Goal: Check status: Check status

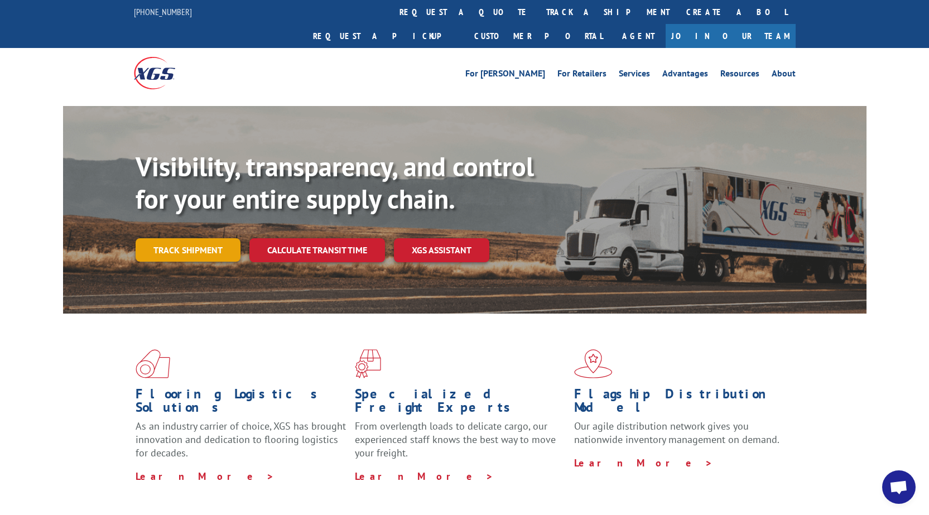
click at [204, 238] on link "Track shipment" at bounding box center [188, 249] width 105 height 23
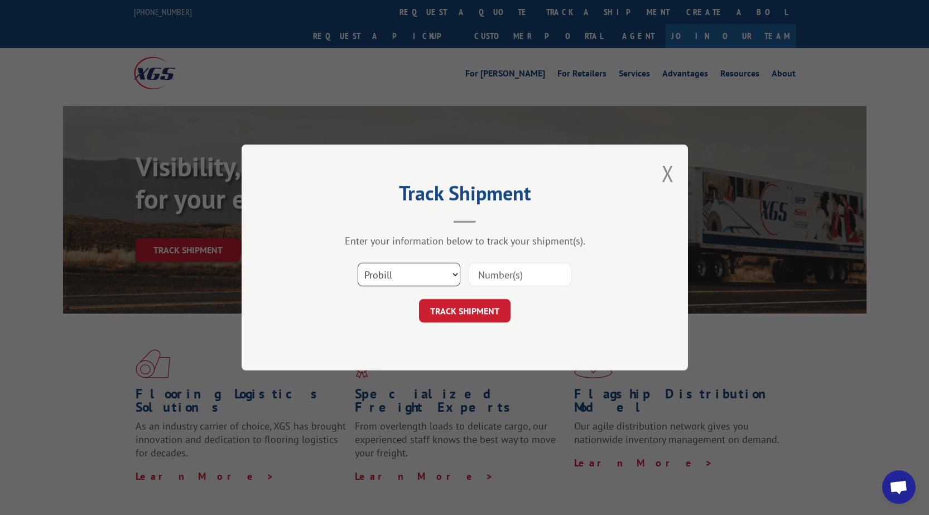
click at [395, 277] on select "Select category... Probill BOL PO" at bounding box center [409, 274] width 103 height 23
select select "po"
click at [358, 263] on select "Select category... Probill BOL PO" at bounding box center [409, 274] width 103 height 23
click at [522, 274] on input at bounding box center [520, 274] width 103 height 23
type input "22533363"
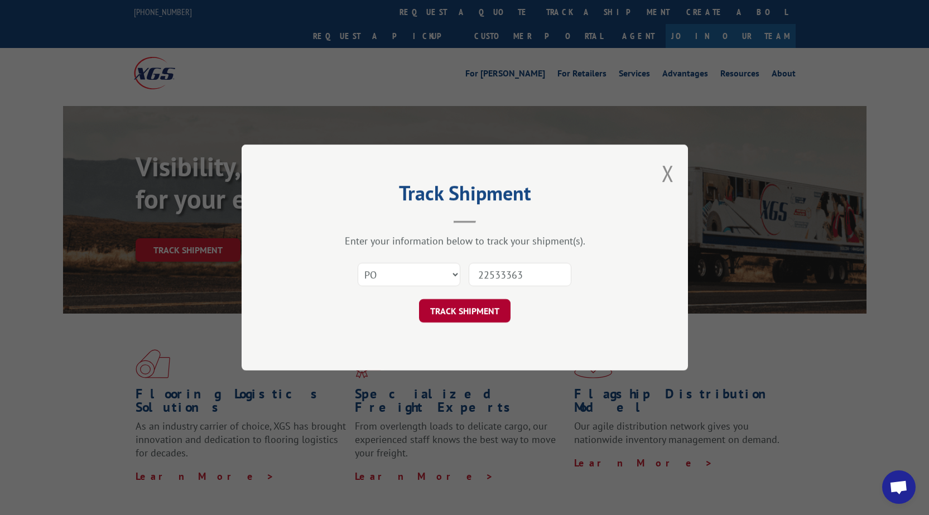
click at [489, 307] on button "TRACK SHIPMENT" at bounding box center [464, 310] width 91 height 23
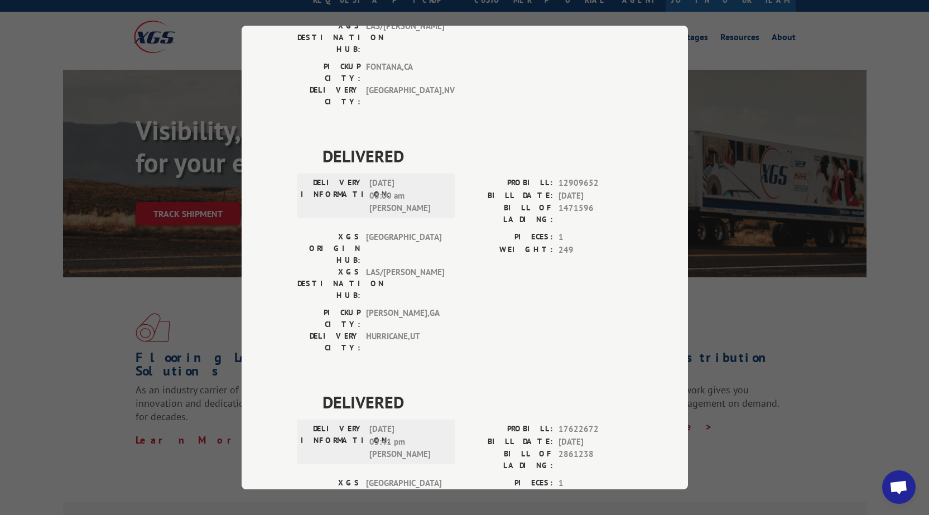
scroll to position [56, 0]
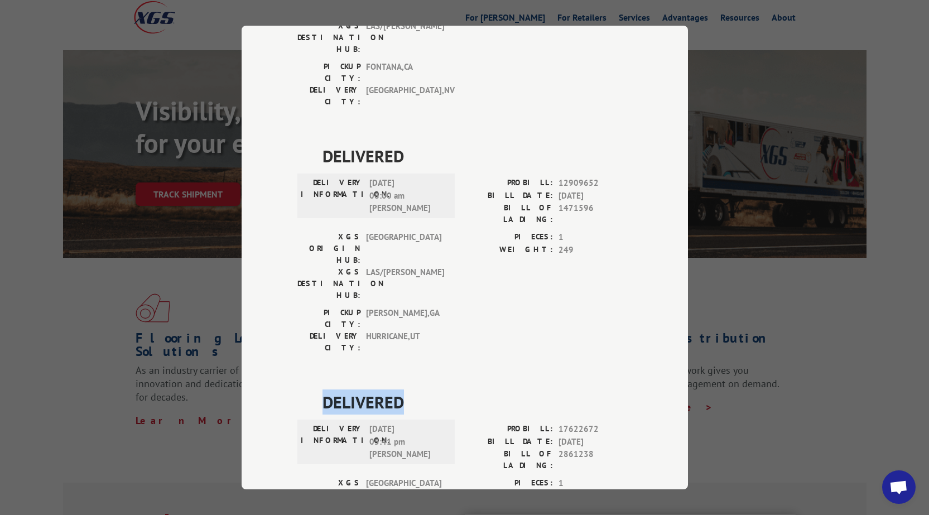
drag, startPoint x: 412, startPoint y: 271, endPoint x: 317, endPoint y: 273, distance: 94.3
click at [317, 389] on div "DELIVERED DELIVERY INFORMATION: [DATE] 05:41 pm [PERSON_NAME]: 17622672 BILL DA…" at bounding box center [464, 498] width 335 height 218
copy span "DELIVERED"
drag, startPoint x: 319, startPoint y: 295, endPoint x: 393, endPoint y: 319, distance: 77.4
click at [393, 423] on div "DELIVERY INFORMATION: [DATE] 05:41 pm [PERSON_NAME]" at bounding box center [376, 442] width 151 height 38
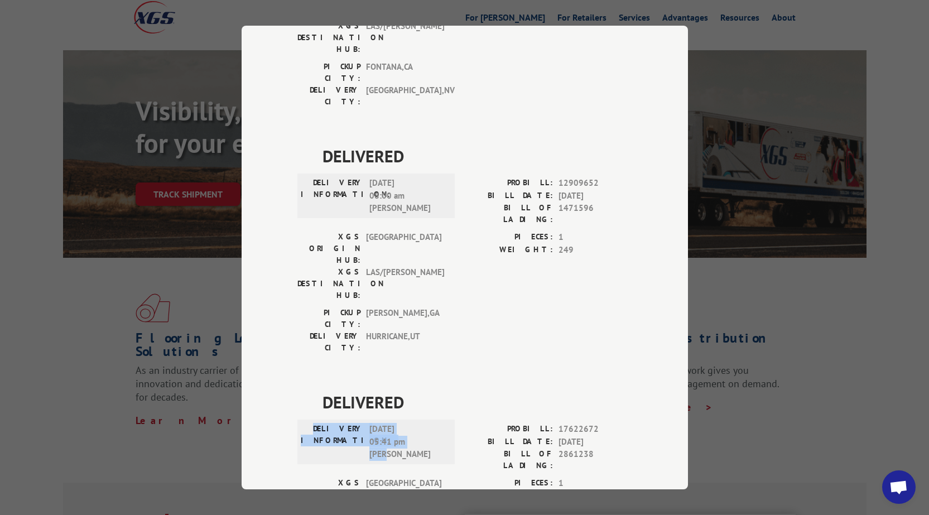
copy div "DELIVERY INFORMATION: [DATE] 05:41 pm [PERSON_NAME]"
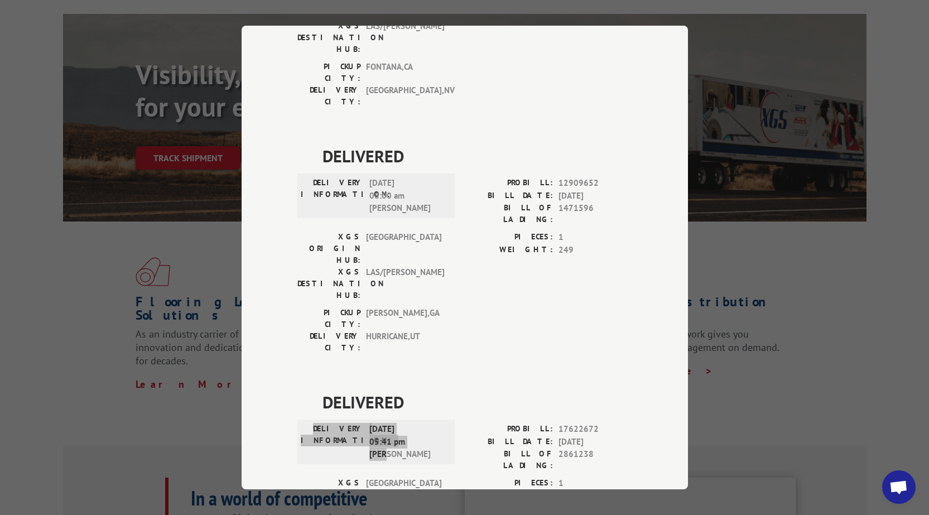
scroll to position [112, 0]
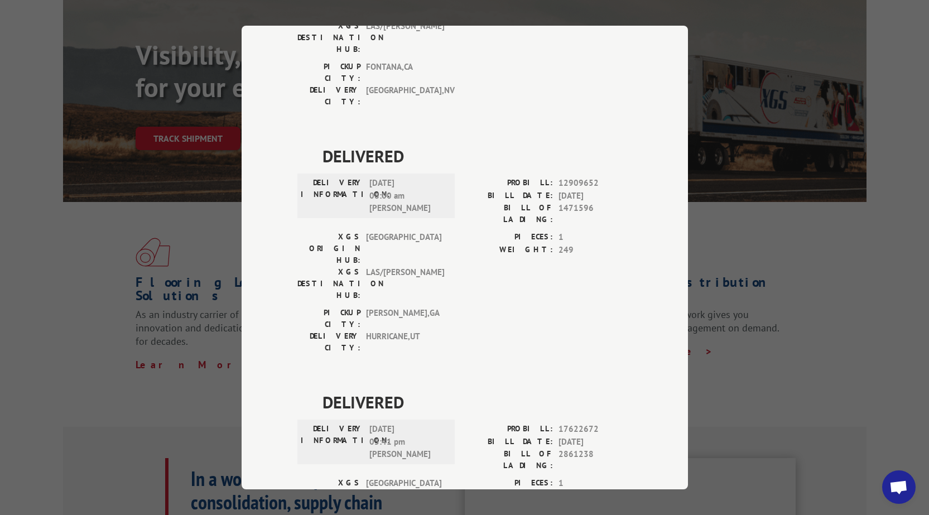
drag, startPoint x: 443, startPoint y: 399, endPoint x: 307, endPoint y: 387, distance: 137.2
copy div "PICKUP CITY: [GEOGRAPHIC_DATA] , [GEOGRAPHIC_DATA]: [GEOGRAPHIC_DATA][PERSON_NA…"
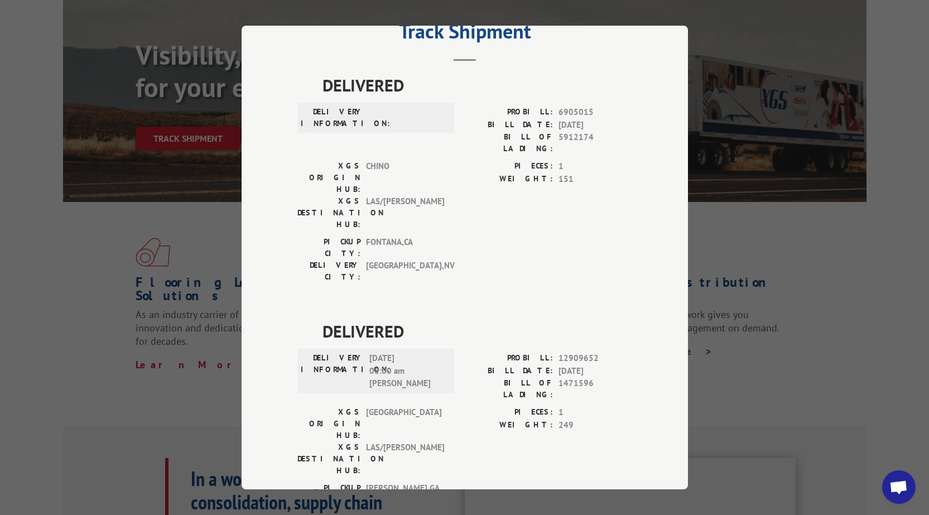
scroll to position [0, 0]
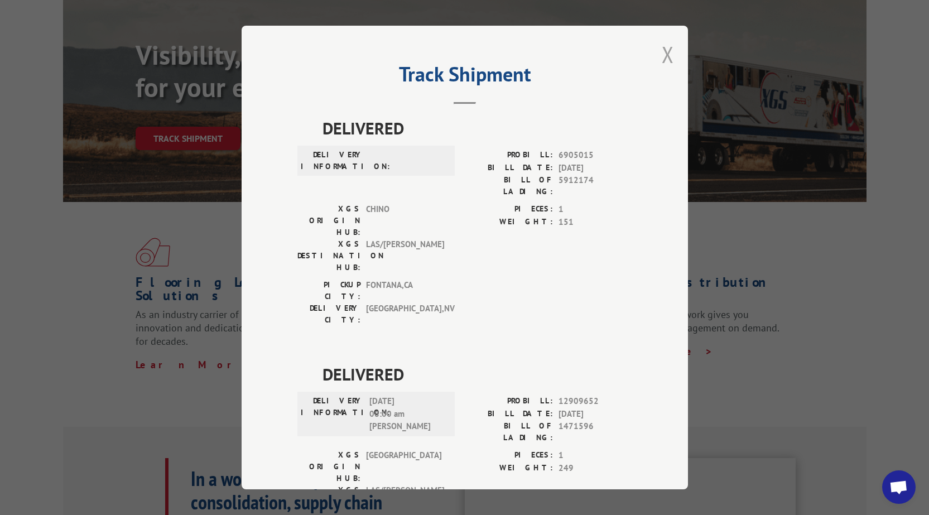
click at [662, 56] on button "Close modal" at bounding box center [668, 55] width 12 height 30
